Goal: Task Accomplishment & Management: Use online tool/utility

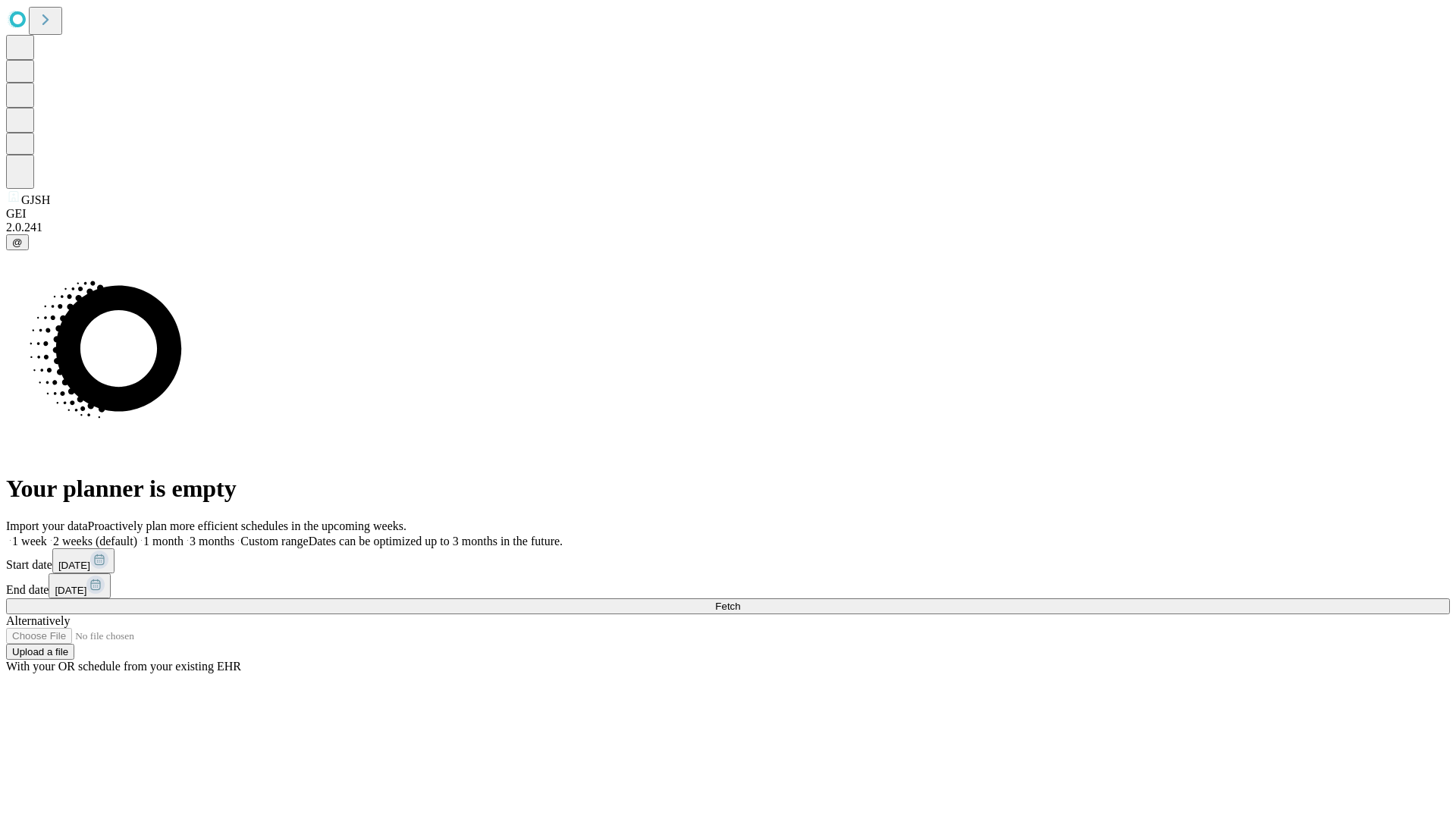
click at [740, 600] on span "Fetch" at bounding box center [728, 606] width 25 height 12
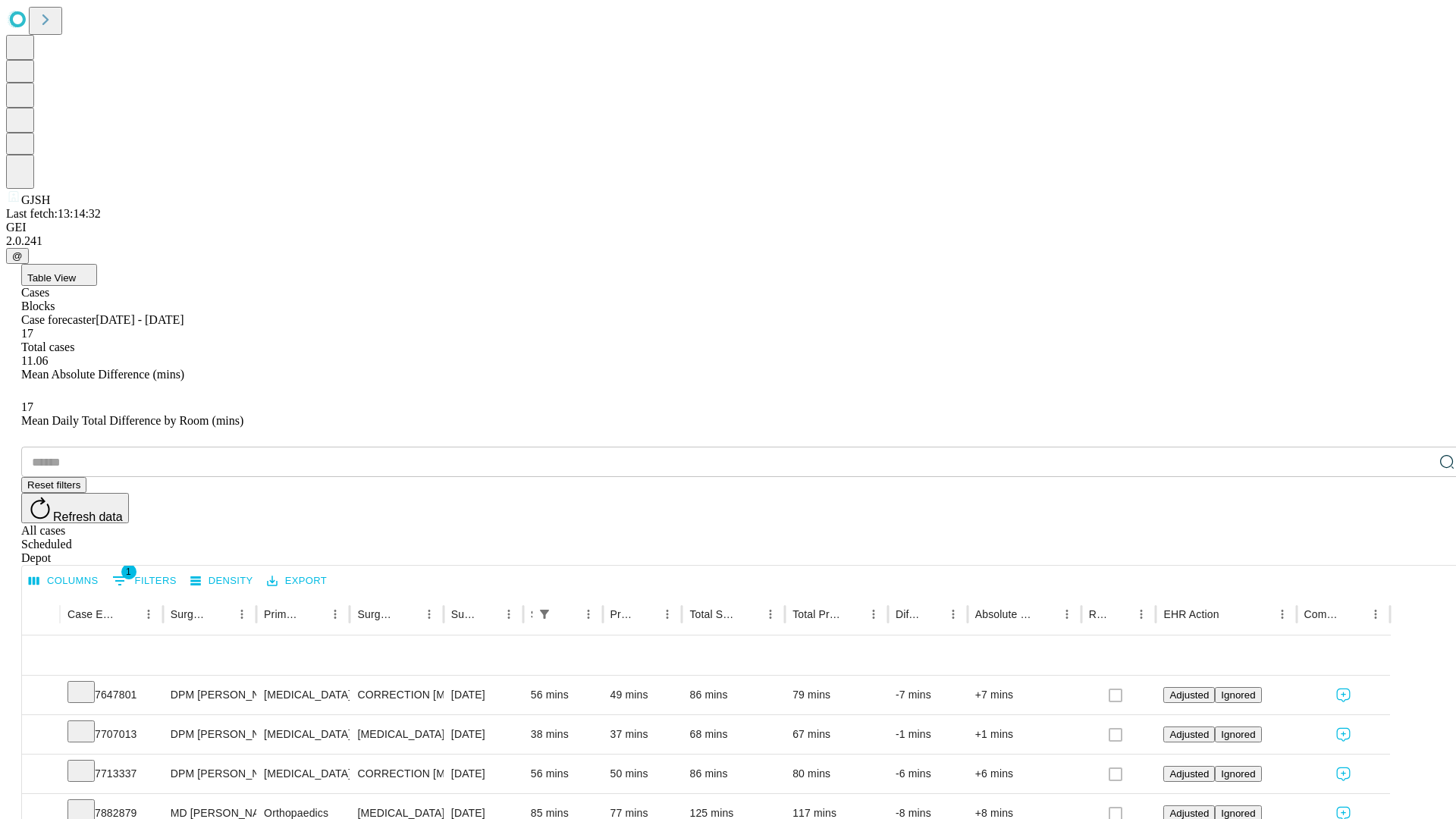
scroll to position [50, 0]
click at [89, 683] on icon at bounding box center [81, 691] width 15 height 15
